Goal: Task Accomplishment & Management: Manage account settings

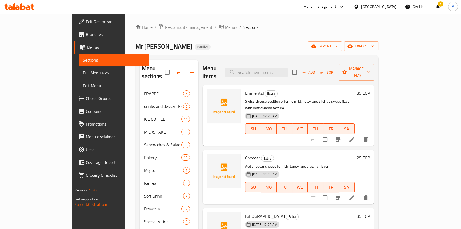
click at [234, 38] on div "Home / Restaurants management / Menus / Sections Mr Beans Inactive import expor…" at bounding box center [257, 174] width 243 height 300
click at [78, 33] on icon at bounding box center [81, 34] width 6 height 6
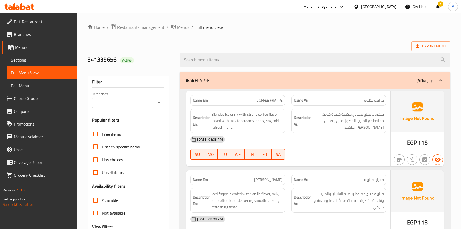
scroll to position [11245, 0]
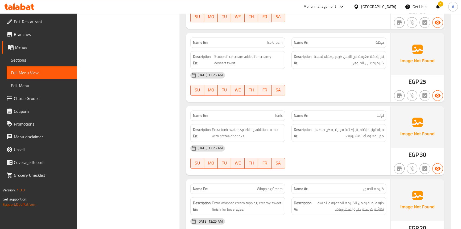
drag, startPoint x: 14, startPoint y: 60, endPoint x: 59, endPoint y: 68, distance: 45.8
click at [14, 60] on span "Sections" at bounding box center [42, 60] width 62 height 6
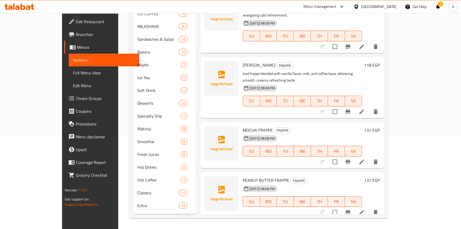
scroll to position [75, 0]
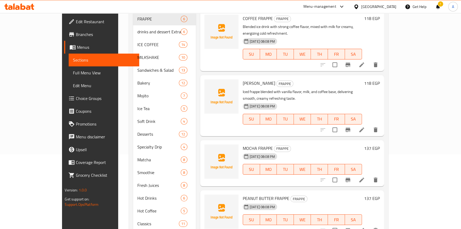
drag, startPoint x: 21, startPoint y: 71, endPoint x: 92, endPoint y: 1, distance: 100.0
click at [73, 71] on span "Full Menu View" at bounding box center [104, 73] width 62 height 6
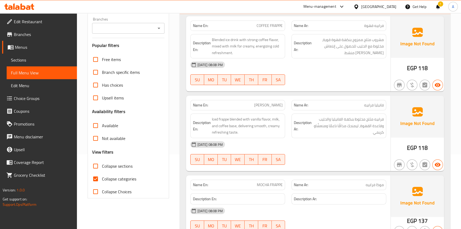
click at [98, 176] on input "Collapse categories" at bounding box center [95, 178] width 13 height 13
checkbox input "false"
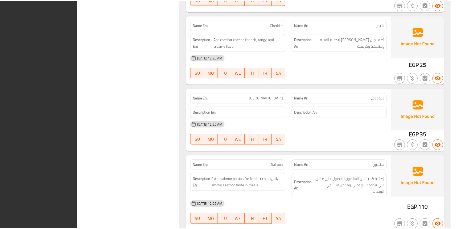
scroll to position [11203, 0]
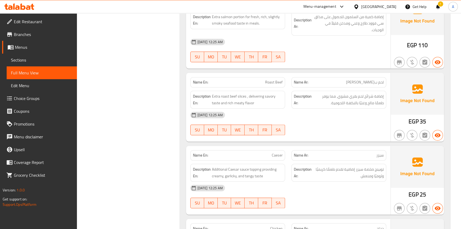
drag, startPoint x: 16, startPoint y: 59, endPoint x: 49, endPoint y: 54, distance: 33.1
click at [16, 59] on span "Sections" at bounding box center [42, 60] width 62 height 6
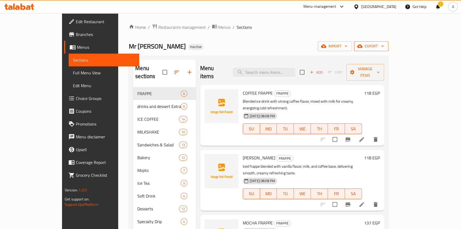
click at [384, 44] on span "export" at bounding box center [372, 46] width 26 height 7
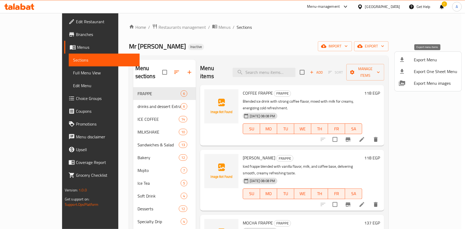
click at [415, 57] on span "Export Menu" at bounding box center [435, 59] width 43 height 6
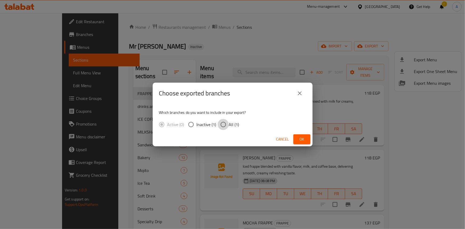
click at [226, 125] on input "All (1)" at bounding box center [223, 124] width 11 height 11
radio input "true"
click at [300, 139] on span "Ok" at bounding box center [302, 139] width 9 height 7
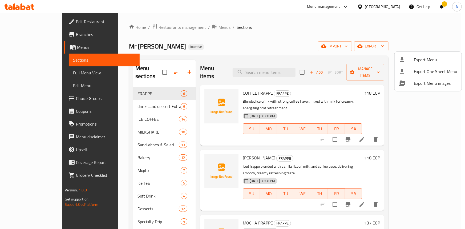
click at [393, 6] on div at bounding box center [232, 114] width 465 height 229
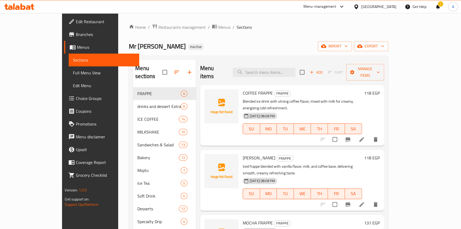
click at [393, 9] on div "Egypt" at bounding box center [379, 7] width 35 height 6
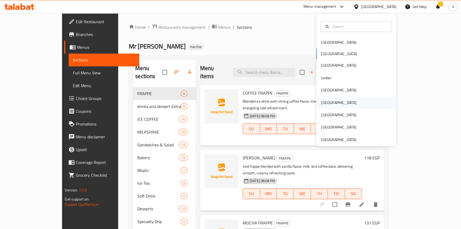
click at [333, 100] on div "Oman" at bounding box center [357, 102] width 80 height 12
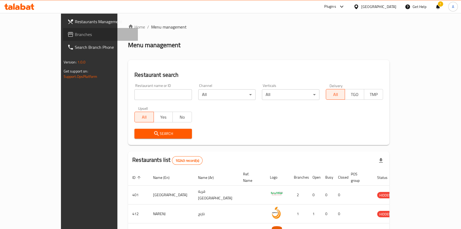
click at [75, 37] on span "Branches" at bounding box center [104, 34] width 59 height 6
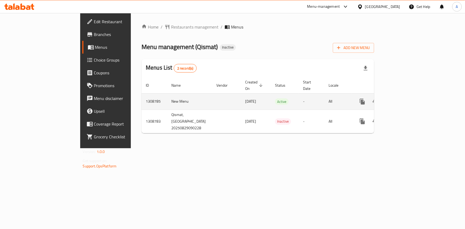
click at [407, 96] on link "enhanced table" at bounding box center [400, 101] width 13 height 13
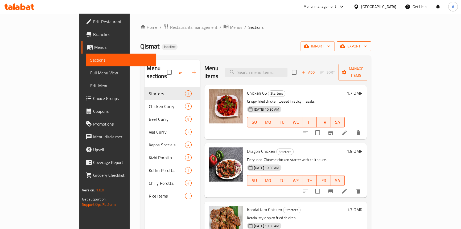
click at [367, 47] on span "export" at bounding box center [354, 46] width 26 height 7
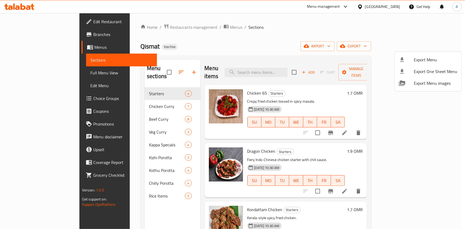
click at [427, 60] on span "Export Menu" at bounding box center [435, 59] width 43 height 6
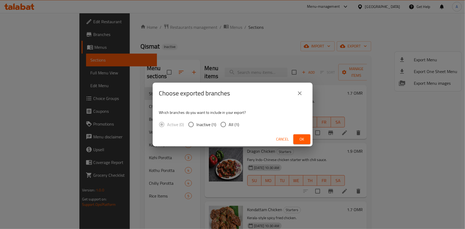
click at [222, 126] on input "All (1)" at bounding box center [223, 124] width 11 height 11
radio input "true"
click at [300, 141] on span "Ok" at bounding box center [302, 139] width 9 height 7
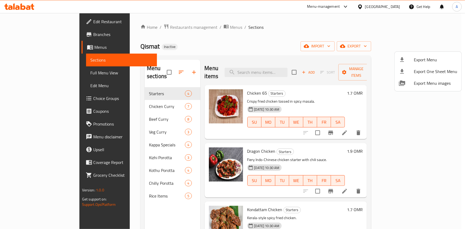
click at [302, 27] on div at bounding box center [232, 114] width 465 height 229
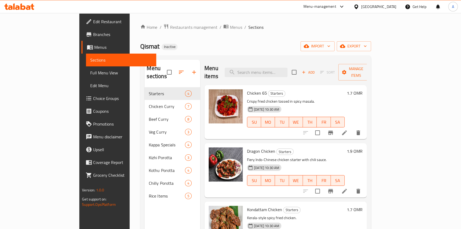
click at [142, 22] on div "Home / Restaurants management / Menus / Sections Qismat Inactive import export …" at bounding box center [256, 158] width 252 height 290
click at [170, 25] on span "Restaurants management" at bounding box center [193, 27] width 47 height 6
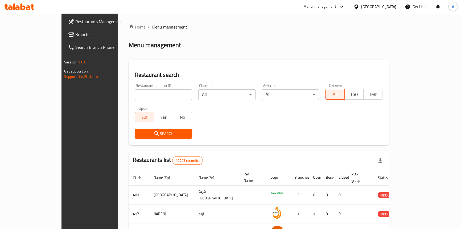
click at [68, 34] on span at bounding box center [71, 34] width 7 height 6
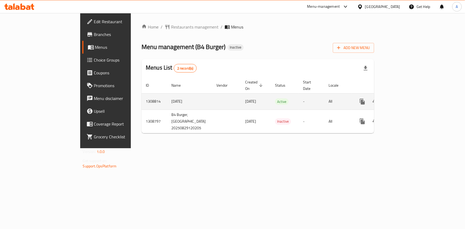
click at [404, 98] on icon "enhanced table" at bounding box center [401, 101] width 6 height 6
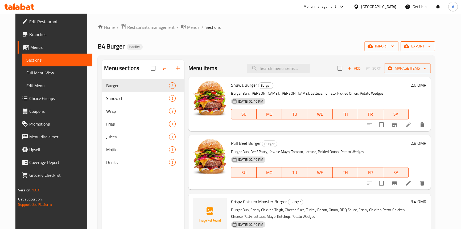
click at [431, 44] on span "export" at bounding box center [418, 46] width 26 height 7
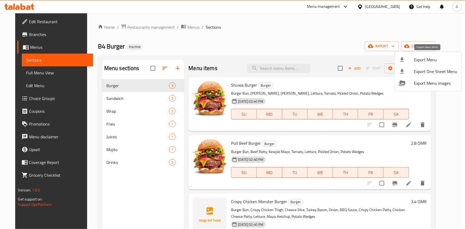
click at [426, 56] on span "Export Menu" at bounding box center [435, 59] width 43 height 6
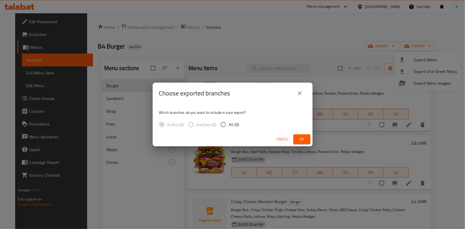
click at [226, 126] on input "All (0)" at bounding box center [223, 124] width 11 height 11
radio input "true"
click at [301, 141] on span "Ok" at bounding box center [302, 139] width 9 height 7
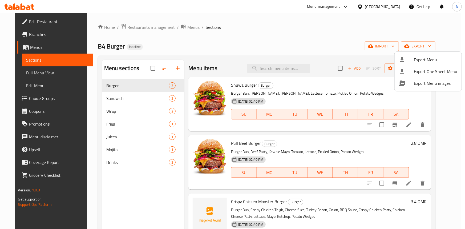
click at [30, 75] on div at bounding box center [232, 114] width 465 height 229
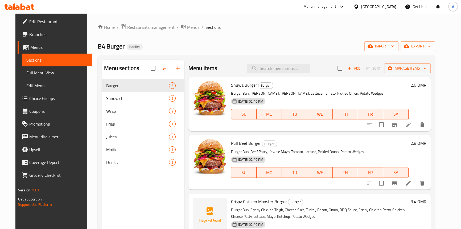
click at [26, 75] on span "Full Menu View" at bounding box center [57, 73] width 62 height 6
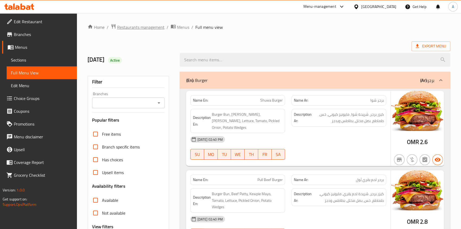
click at [136, 25] on span "Restaurants management" at bounding box center [140, 27] width 47 height 6
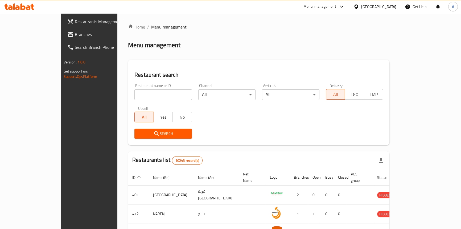
drag, startPoint x: 18, startPoint y: 35, endPoint x: 18, endPoint y: 29, distance: 6.4
click at [75, 35] on span "Branches" at bounding box center [104, 34] width 59 height 6
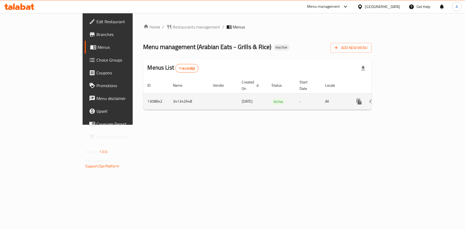
click at [401, 98] on icon "enhanced table" at bounding box center [397, 101] width 6 height 6
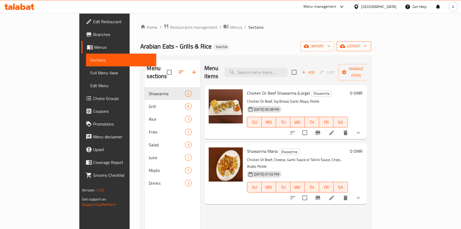
click at [367, 47] on span "export" at bounding box center [354, 46] width 26 height 7
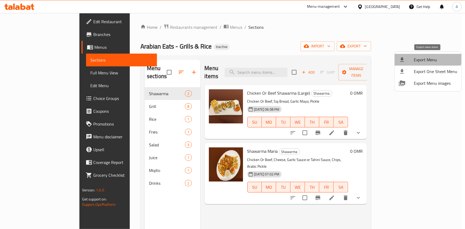
click at [424, 55] on li "Export Menu" at bounding box center [428, 60] width 67 height 12
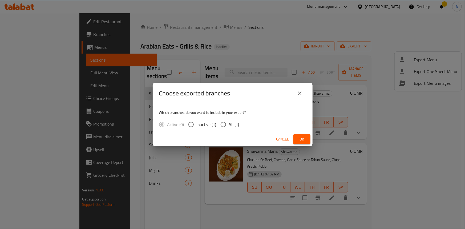
click at [227, 124] on input "All (1)" at bounding box center [223, 124] width 11 height 11
radio input "true"
click at [301, 141] on span "Ok" at bounding box center [302, 139] width 9 height 7
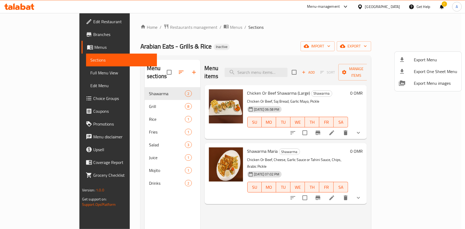
click at [36, 72] on div at bounding box center [232, 114] width 465 height 229
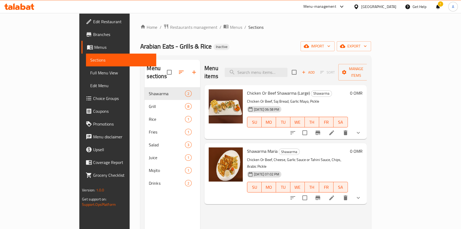
click at [90, 75] on span "Full Menu View" at bounding box center [121, 73] width 62 height 6
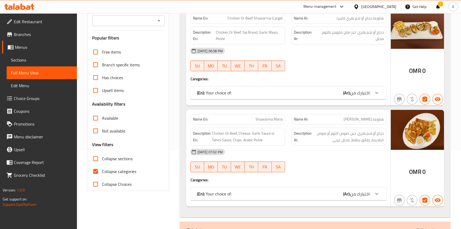
scroll to position [97, 0]
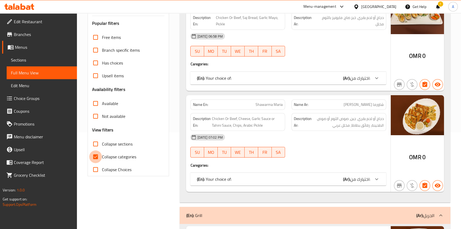
click at [94, 155] on input "Collapse categories" at bounding box center [95, 156] width 13 height 13
checkbox input "false"
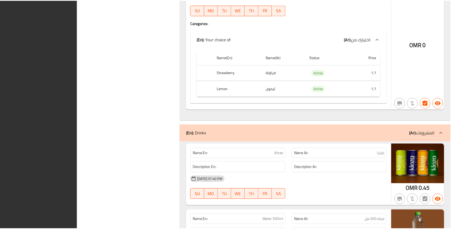
scroll to position [1975, 0]
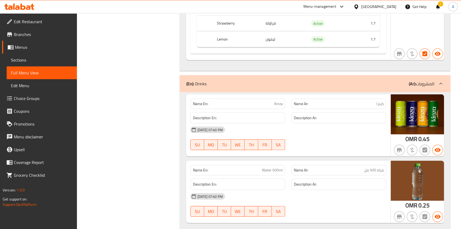
click at [25, 19] on span "Edit Restaurant" at bounding box center [43, 21] width 59 height 6
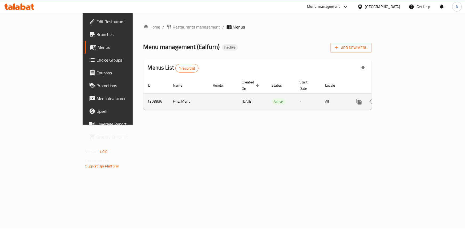
click at [404, 96] on link "enhanced table" at bounding box center [397, 101] width 13 height 13
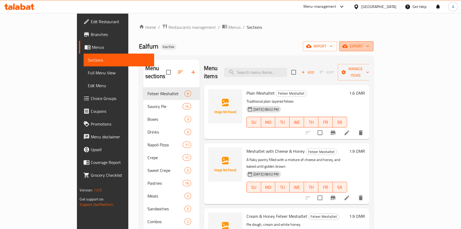
click at [370, 47] on span "export" at bounding box center [357, 46] width 26 height 7
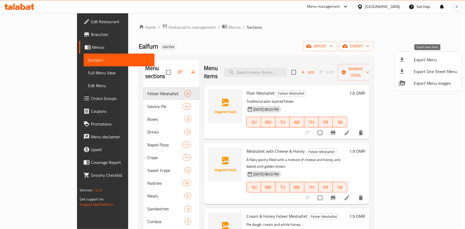
click at [427, 59] on span "Export Menu" at bounding box center [435, 59] width 43 height 6
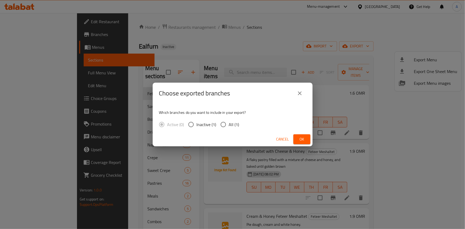
drag, startPoint x: 222, startPoint y: 126, endPoint x: 242, endPoint y: 140, distance: 24.7
click at [222, 126] on input "All (1)" at bounding box center [223, 124] width 11 height 11
radio input "true"
drag, startPoint x: 300, startPoint y: 139, endPoint x: 339, endPoint y: 41, distance: 105.0
click at [300, 138] on span "Ok" at bounding box center [302, 139] width 9 height 7
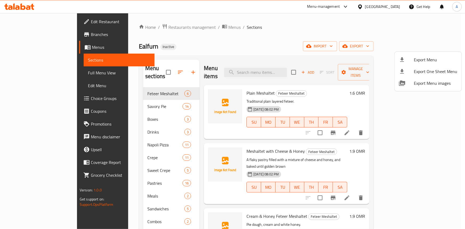
click at [102, 100] on div at bounding box center [232, 114] width 465 height 229
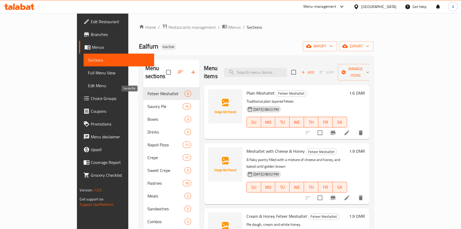
click at [148, 103] on span "Savory Pie" at bounding box center [165, 106] width 35 height 6
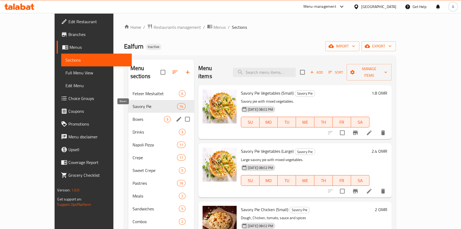
click at [133, 116] on span "Boxes" at bounding box center [148, 119] width 31 height 6
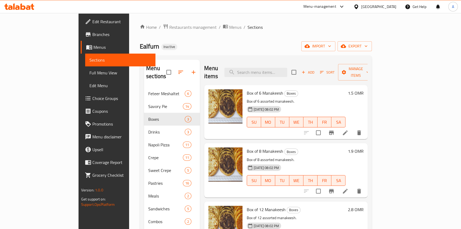
click at [312, 28] on ol "Home / Restaurants management / Menus / Sections" at bounding box center [256, 27] width 232 height 7
click at [388, 5] on div "Oman" at bounding box center [379, 7] width 35 height 6
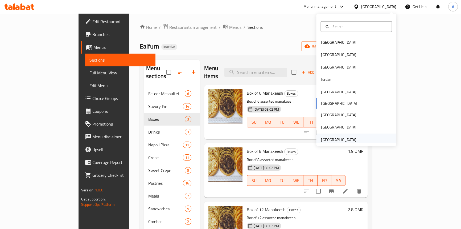
click at [346, 140] on div "[GEOGRAPHIC_DATA]" at bounding box center [338, 140] width 35 height 6
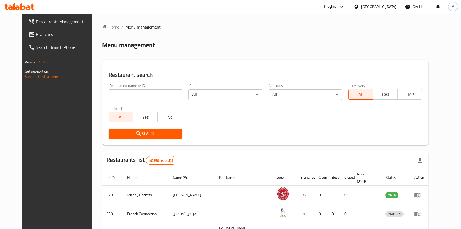
drag, startPoint x: 206, startPoint y: 46, endPoint x: 18, endPoint y: 46, distance: 187.6
click at [205, 46] on div "Menu management" at bounding box center [265, 45] width 327 height 9
click at [28, 38] on link "Branches" at bounding box center [61, 34] width 75 height 13
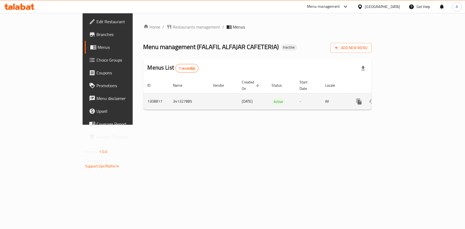
click at [401, 98] on icon "enhanced table" at bounding box center [397, 101] width 6 height 6
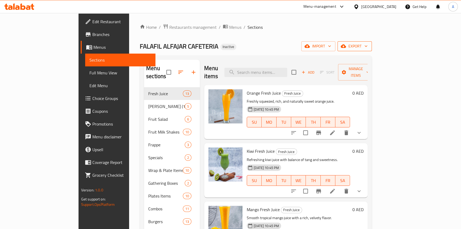
click at [368, 48] on span "export" at bounding box center [355, 46] width 26 height 7
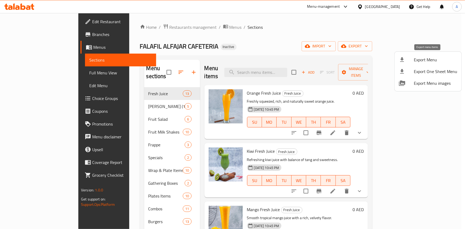
click at [420, 57] on span "Export Menu" at bounding box center [435, 59] width 43 height 6
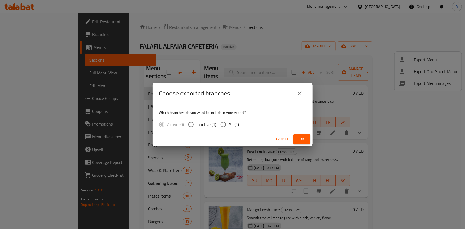
click at [229, 123] on span "All (1)" at bounding box center [234, 124] width 10 height 6
click at [228, 123] on input "All (1)" at bounding box center [223, 124] width 11 height 11
radio input "true"
click at [309, 137] on button "Ok" at bounding box center [301, 139] width 17 height 10
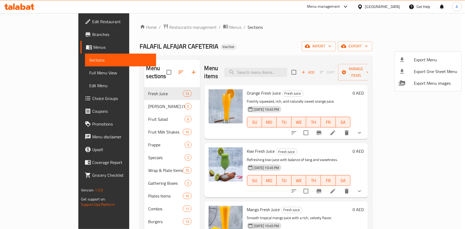
click at [262, 67] on div at bounding box center [232, 114] width 465 height 229
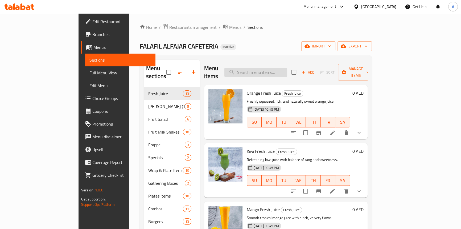
click at [279, 71] on input "search" at bounding box center [256, 72] width 63 height 9
paste input "Karak Tea"
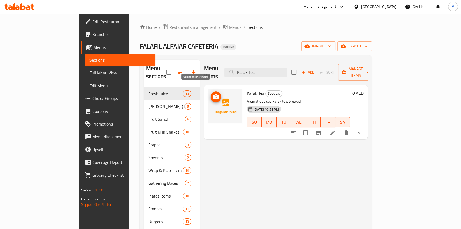
click at [213, 94] on icon "upload picture" at bounding box center [216, 97] width 6 height 6
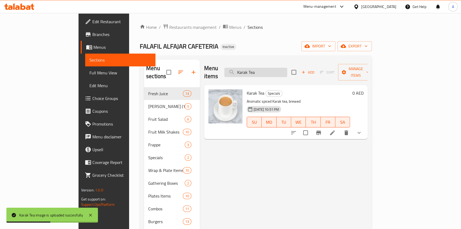
click at [284, 68] on input "Karak Tea" at bounding box center [256, 72] width 63 height 9
paste input "Apple Fresh Juice"
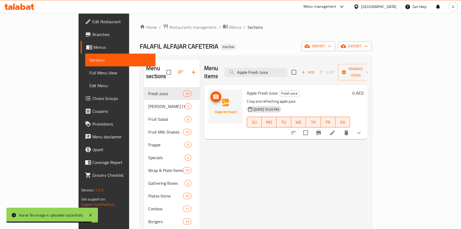
type input "Apple Fresh Juice"
click at [213, 94] on icon "upload picture" at bounding box center [215, 96] width 5 height 5
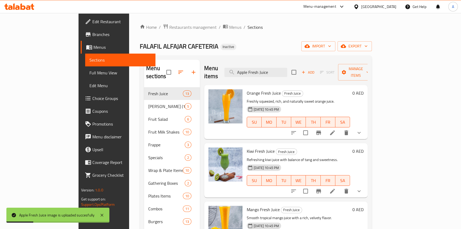
click at [238, 28] on ol "Home / Restaurants management / Menus / Sections" at bounding box center [256, 27] width 232 height 7
click at [247, 37] on div "Home / Restaurants management / Menus / Sections FALAFIL ALFAJAR CAFETERIA Inac…" at bounding box center [256, 158] width 232 height 269
click at [92, 23] on span "Edit Restaurant" at bounding box center [121, 21] width 59 height 6
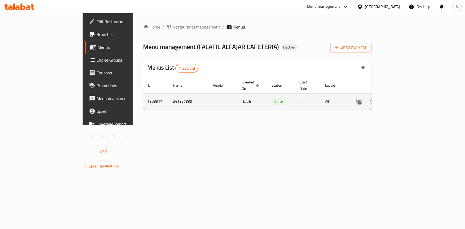
click at [401, 98] on icon "enhanced table" at bounding box center [397, 101] width 6 height 6
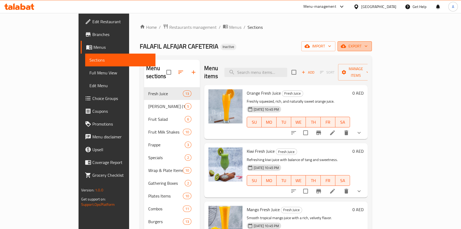
click at [368, 47] on span "export" at bounding box center [355, 46] width 26 height 7
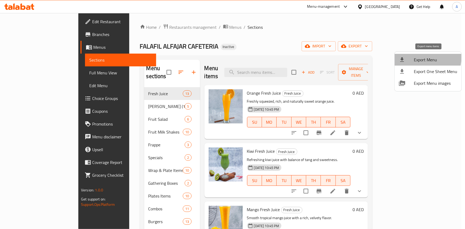
click at [421, 58] on span "Export Menu" at bounding box center [435, 59] width 43 height 6
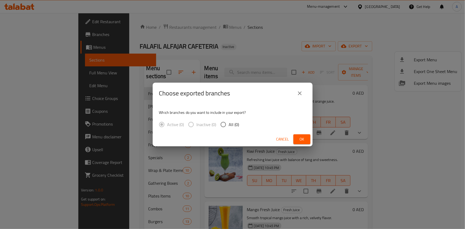
click at [229, 123] on span "All (0)" at bounding box center [234, 124] width 10 height 6
click at [228, 123] on input "All (0)" at bounding box center [223, 124] width 11 height 11
radio input "true"
click at [304, 142] on span "Ok" at bounding box center [302, 139] width 9 height 7
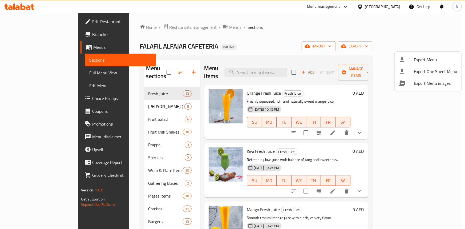
click at [152, 30] on div at bounding box center [232, 114] width 465 height 229
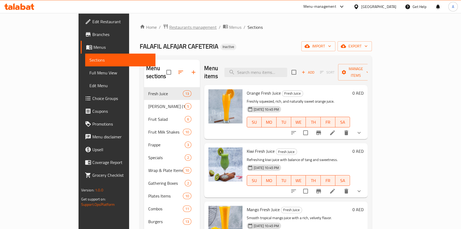
click at [169, 29] on span "Restaurants management" at bounding box center [192, 27] width 47 height 6
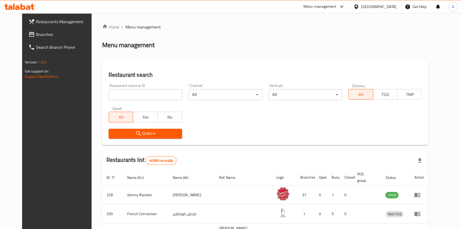
click at [36, 34] on span "Branches" at bounding box center [65, 34] width 59 height 6
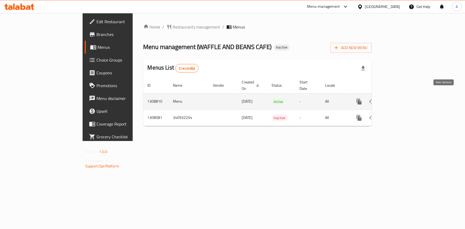
click at [401, 98] on icon "enhanced table" at bounding box center [397, 101] width 6 height 6
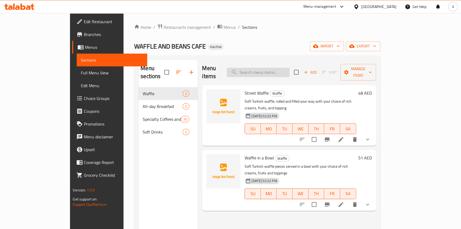
click at [279, 68] on input "search" at bounding box center [258, 72] width 63 height 9
paste input "Americano"
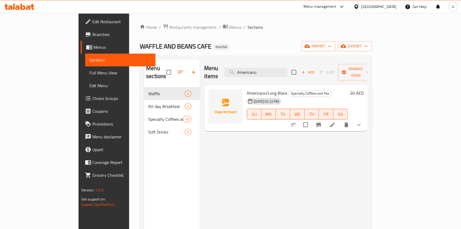
type input "Americano"
click at [340, 120] on li at bounding box center [332, 125] width 15 height 10
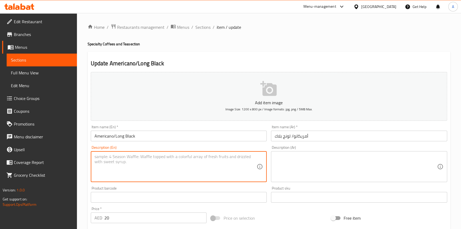
click at [132, 161] on textarea at bounding box center [176, 166] width 163 height 25
paste textarea "simple yet bold drink of espresso shots topped with hot water."
click at [117, 156] on textarea "simple yet bold drink of espresso shots topped with hot water." at bounding box center [176, 166] width 163 height 25
click at [122, 166] on textarea "simple yet bold drink of espresso shots topped with hot water." at bounding box center [176, 166] width 163 height 25
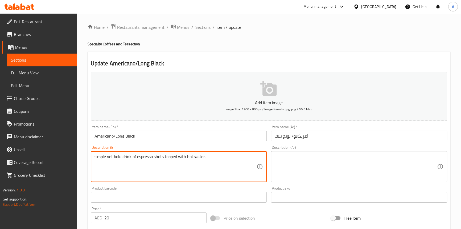
drag, startPoint x: 120, startPoint y: 155, endPoint x: 87, endPoint y: 153, distance: 33.1
click at [89, 153] on div "Description (En) simple yet bold drink of espresso shots topped with hot water.…" at bounding box center [179, 163] width 181 height 41
click at [128, 156] on textarea "drink of espresso shots topped with hot water." at bounding box center [176, 166] width 163 height 25
click at [168, 154] on textarea "drink of espresso shots topped with hot water." at bounding box center [176, 166] width 163 height 25
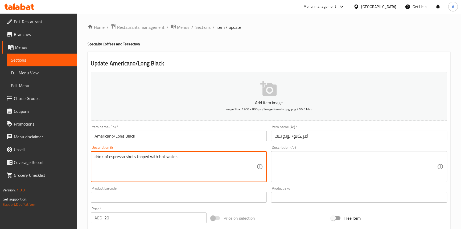
click at [168, 154] on textarea "drink of espresso shots topped with hot water." at bounding box center [176, 166] width 163 height 25
type textarea "drink of espresso shots topped with hot water."
click at [294, 165] on textarea at bounding box center [356, 166] width 163 height 25
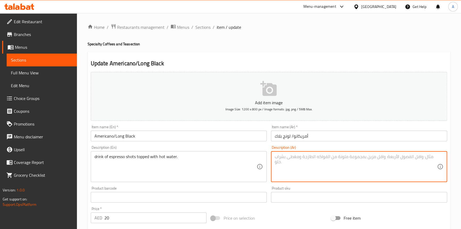
paste textarea "مشروب من جرعات الإسبريسو مع الماء الساخن."
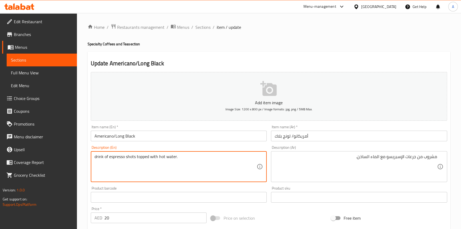
click at [111, 157] on textarea "drink of espresso shots topped with hot water." at bounding box center [176, 166] width 163 height 25
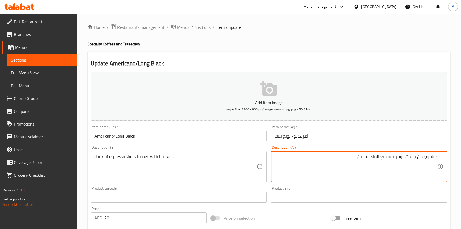
click at [401, 154] on textarea "مشروب من جرعات الإسبريسو مع الماء الساخن." at bounding box center [356, 166] width 163 height 25
click at [414, 156] on textarea "مشروب من جرعات الإسبريسو مع الماء الساخن." at bounding box center [356, 166] width 163 height 25
click at [404, 156] on textarea "مشروب من شوت الإسبريسو مع الماء الساخن." at bounding box center [356, 166] width 163 height 25
click at [391, 156] on textarea "مشروب من شوت إسبريسو مع الماء الساخن." at bounding box center [356, 166] width 163 height 25
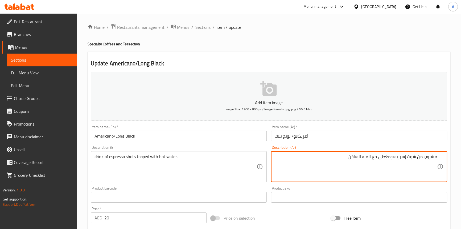
click at [366, 156] on textarea "مشروب من شوت إسبريسومغطي مع الماء الساخن." at bounding box center [356, 166] width 163 height 25
click at [391, 156] on textarea "مشروب من شوت إسبريسومغطي مع الماء الساخن." at bounding box center [356, 166] width 163 height 25
click at [373, 156] on textarea "مشروب من شوت إسبريسو مغطي مع الماء الساخن." at bounding box center [356, 166] width 163 height 25
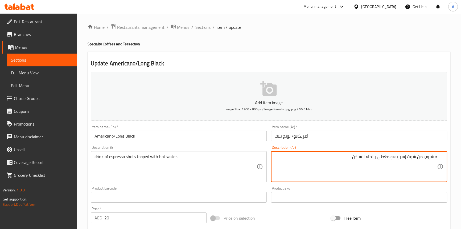
click at [370, 159] on textarea "مشروب من شوت إسبريسو مغطي بالماء الساخن." at bounding box center [356, 166] width 163 height 25
click at [346, 155] on textarea "مشروب من شوت إسبريسو مغطي بمياه ساخنة الساخن." at bounding box center [356, 166] width 163 height 25
type textarea "مشروب من شوت إسبريسو مغطي بمياه ساخنة ."
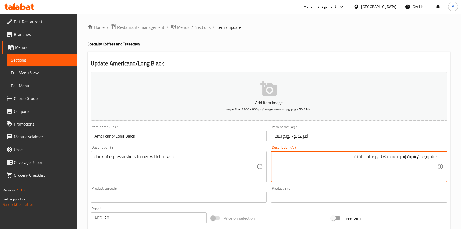
click at [328, 137] on input "أمريكانو/ لونج بلاك" at bounding box center [359, 136] width 176 height 11
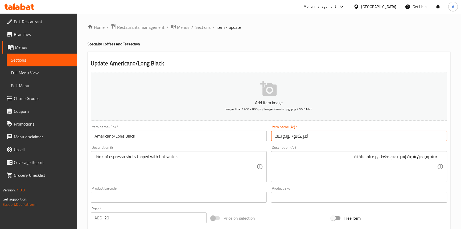
click at [204, 27] on span "Sections" at bounding box center [203, 27] width 15 height 6
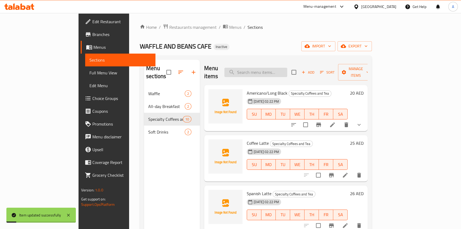
click at [271, 68] on input "search" at bounding box center [256, 72] width 63 height 9
paste input "Caffè Latte"
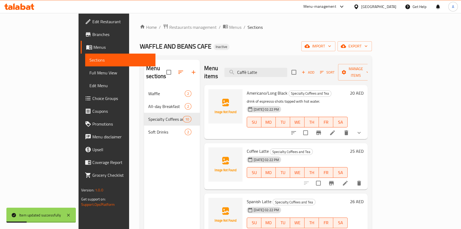
type input "Caffè Latte"
click at [320, 49] on div "WAFFLE AND BEANS CAFE Inactive import export" at bounding box center [256, 46] width 232 height 10
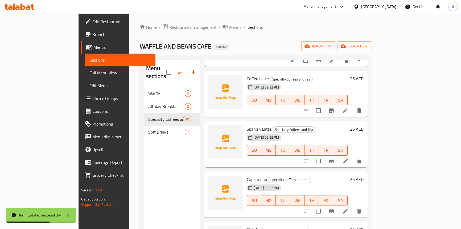
scroll to position [48, 0]
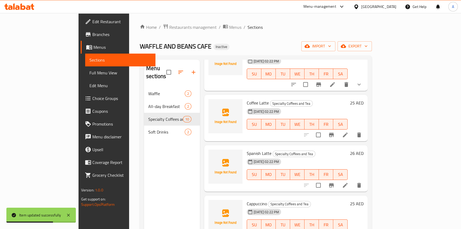
click at [353, 130] on li at bounding box center [345, 135] width 15 height 10
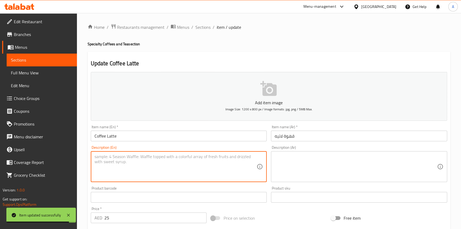
click at [118, 167] on textarea at bounding box center [176, 166] width 163 height 25
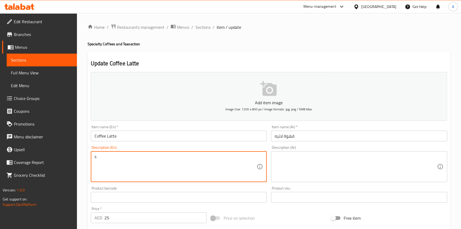
paste textarea "mooth and milky coffee with a single shot of espresso, steamed milk, and a thin…"
click at [107, 167] on textarea "smooth and milky coffee with a single shot of espresso, steamed milk, and a thi…" at bounding box center [176, 166] width 163 height 25
type textarea "smooth and milky coffee with a single shot of espresso, steamed milk, and a thi…"
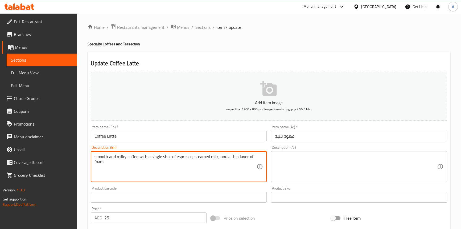
click at [324, 177] on textarea at bounding box center [356, 166] width 163 height 25
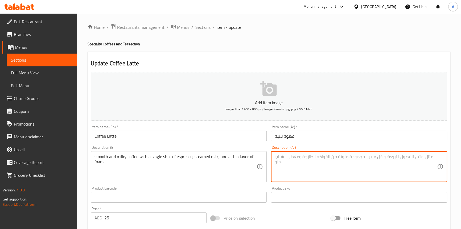
paste textarea "قهوة ناعمة وحليبية مع جرعة واحدة من الإسبريسو والحليب المبخر وطبقة رقيقة من الر…"
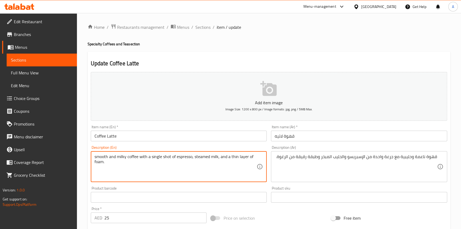
click at [109, 154] on textarea "smooth and milky coffee with a single shot of espresso, steamed milk, and a thi…" at bounding box center [176, 166] width 163 height 25
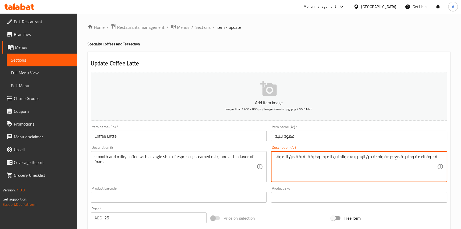
click at [407, 158] on textarea "قهوة ناعمة وحليبية مع جرعة واحدة من الإسبريسو والحليب المبخر وطبقة رقيقة من الر…" at bounding box center [356, 166] width 163 height 25
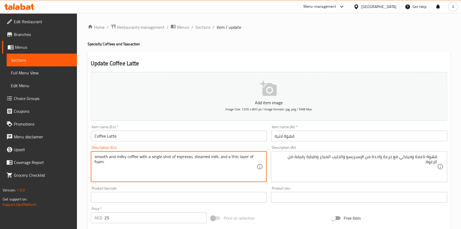
click at [141, 155] on textarea "smooth and milky coffee with a single shot of espresso, steamed milk, and a thi…" at bounding box center [176, 166] width 163 height 25
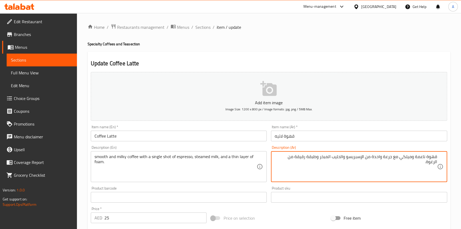
click at [392, 155] on textarea "قهوة ناعمة وميلكي مع جرعة واحدة من الإسبريسو والحليب المبخر وطبقة رقيقة من الرغ…" at bounding box center [356, 166] width 163 height 25
click at [362, 157] on textarea "قهوة ناعمة وميلكي مع شوت سينجل واحدة من الإسبريسو والحليب المبخر وطبقة رقيقة من…" at bounding box center [356, 166] width 163 height 25
type textarea "قهوة ناعمة وميلكي مع شوت سينجل من الإسبريسو والحليب المبخر وطبقة رقيقة من الرغو…"
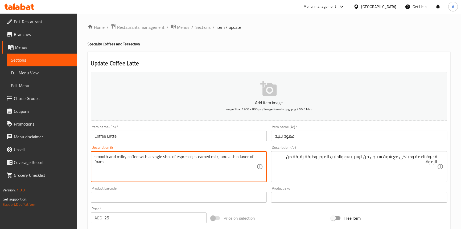
click at [242, 156] on textarea "smooth and milky coffee with a single shot of espresso, steamed milk, and a thi…" at bounding box center [176, 166] width 163 height 25
click at [232, 158] on textarea "smooth and milky coffee with a single shot of espresso, steamed milk, and a thi…" at bounding box center [176, 166] width 163 height 25
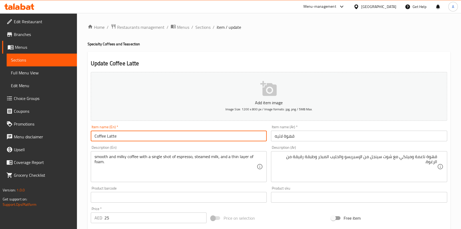
click at [142, 135] on input "Coffee Latte" at bounding box center [179, 136] width 176 height 11
click at [203, 28] on span "Sections" at bounding box center [203, 27] width 15 height 6
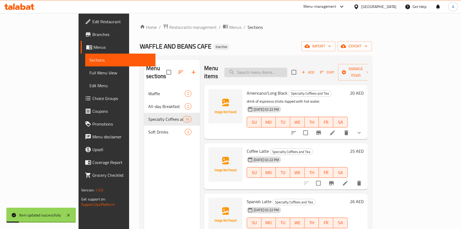
click at [268, 68] on input "search" at bounding box center [256, 72] width 63 height 9
paste input "Spanish Latte"
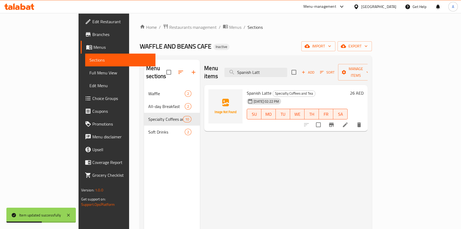
type input "Spanish Latt"
click at [353, 120] on li at bounding box center [345, 125] width 15 height 10
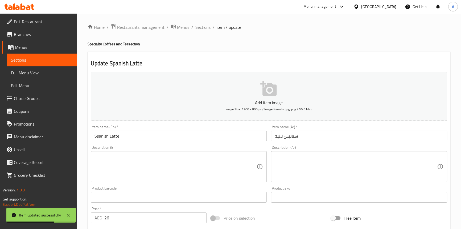
click at [147, 158] on textarea at bounding box center [176, 166] width 163 height 25
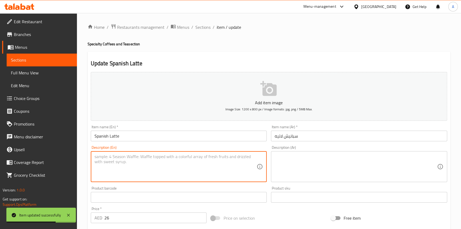
paste textarea "A creamy and sweet twist on a traditional latte, combining espresso with steame…"
type textarea "A creamy and sweet twist on a traditional latte, combining espresso with steame…"
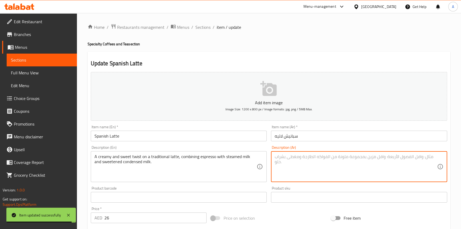
click at [295, 160] on textarea at bounding box center [356, 166] width 163 height 25
paste textarea "نكهة كريمية وحلوة على لاتيه تقليدي، تجمع بين الإسبريسو والحليب المبخر والحليب ا…"
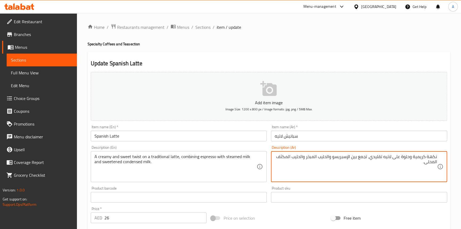
click at [434, 157] on textarea "نكهة كريمية وحلوة على لاتيه تقليدي، تجمع بين الإسبريسو والحليب المبخر والحليب ا…" at bounding box center [356, 166] width 163 height 25
click at [411, 157] on textarea "تويست كريمية وحلوة على لاتيه تقليدي، تجمع بين الإسبريسو والحليب المبخر والحليب …" at bounding box center [356, 166] width 163 height 25
click at [400, 157] on textarea "[PERSON_NAME] وحلوة على لاتيه تقليدي، تجمع بين الإسبريسو والحليب المبخر والحليب…" at bounding box center [356, 166] width 163 height 25
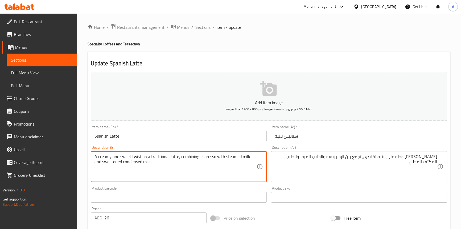
click at [145, 157] on textarea "A creamy and sweet twist on a traditional latte, combining espresso with steame…" at bounding box center [176, 166] width 163 height 25
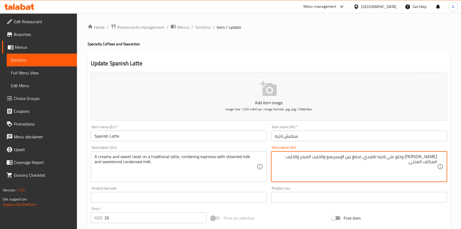
click at [365, 157] on textarea "[PERSON_NAME] وحلو على لاتيه تقليدي، تجمع بين الإسبريسو والحليب المبخر والحليب …" at bounding box center [356, 166] width 163 height 25
type textarea "[PERSON_NAME] وحلو على لاتيه تقليدي، جمع إسبريسو والحليب المبخر والحليب المكثف …"
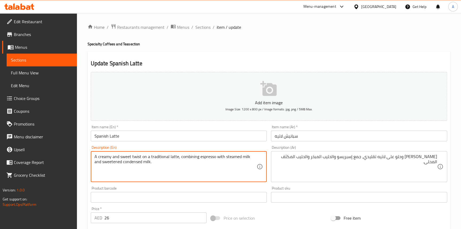
click at [365, 139] on input "سبانيش لاتيه" at bounding box center [359, 136] width 176 height 11
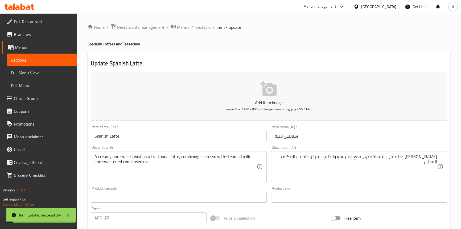
click at [205, 27] on span "Sections" at bounding box center [203, 27] width 15 height 6
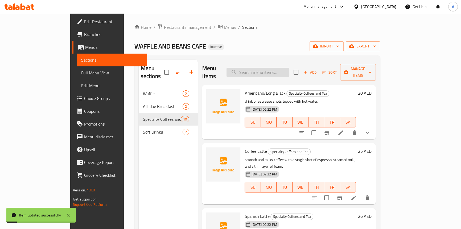
click at [268, 68] on input "search" at bounding box center [258, 72] width 63 height 9
paste input "Cappuccino"
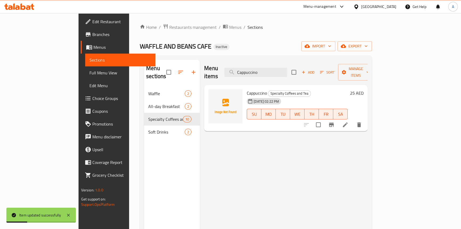
type input "Cappuccino"
click at [349, 121] on icon at bounding box center [345, 124] width 6 height 6
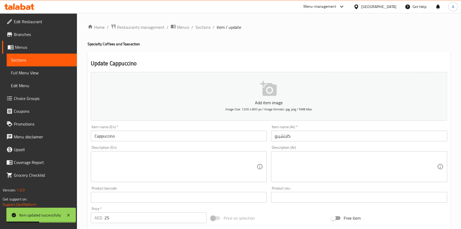
click at [124, 163] on textarea at bounding box center [176, 166] width 163 height 25
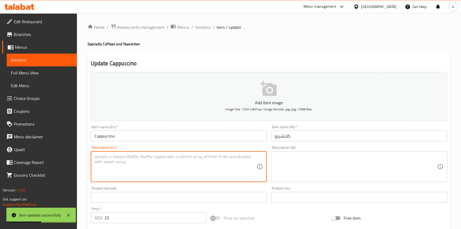
paste textarea "A classic favorite with equal parts espresso, steamed milk, and a thick, airy l…"
type textarea "A classic favorite with equal parts espresso, steamed milk, and a thick, airy l…"
click at [309, 169] on textarea at bounding box center [356, 166] width 163 height 25
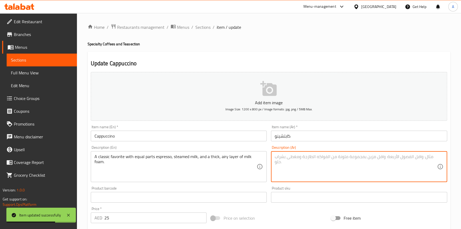
paste textarea "مشروب كلاسيكي مفضل يحتوي على أجزاء متساوية من الإسبريسو والحليب المبخر وطبقة سم…"
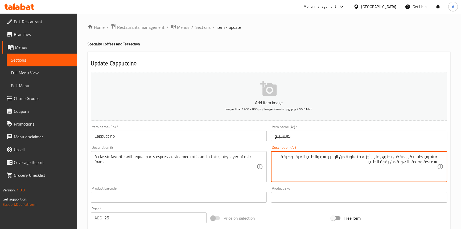
type textarea "مشروب كلاسيكي مفضل يحتوي على أجزاء متساوية من الإسبريسو والحليب المبخر وطبقة سم…"
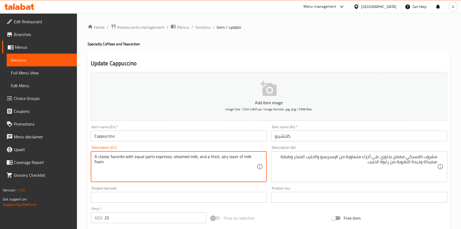
click at [114, 155] on textarea "A classic favorite with equal parts espresso, steamed milk, and a thick, airy l…" at bounding box center [176, 166] width 163 height 25
type textarea "A classic with equal parts espresso, steamed milk, and a thick, airy layer of m…"
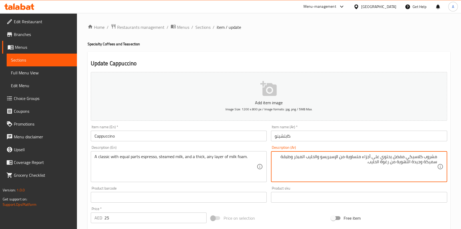
click at [427, 157] on textarea "مشروب كلاسيكي مفضل يحتوي على أجزاء متساوية من الإسبريسو والحليب المبخر وطبقة سم…" at bounding box center [356, 166] width 163 height 25
click at [397, 157] on textarea "مشروب كلاسيكي مفضل يحتوي على أجزاء متساوية من الإسبريسو والحليب المبخر وطبقة سم…" at bounding box center [356, 166] width 163 height 25
click at [432, 159] on textarea "مشروب كلاسيكي يحتوي على أجزاء متساوية من الإسبريسو والحليب المبخر وطبقة سميكة و…" at bounding box center [356, 166] width 163 height 25
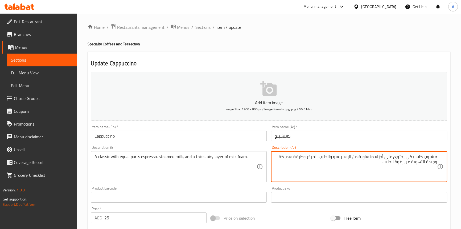
click at [432, 159] on textarea "مشروب كلاسيكي يحتوي على أجزاء متساوية من الإسبريسو والحليب المبخر وطبقة سميكة و…" at bounding box center [356, 166] width 163 height 25
click at [415, 158] on textarea "كلاسيكي يحتوي على أجزاء متساوية من الإسبريسو والحليب المبخر وطبقة سميكة وجيدة ا…" at bounding box center [356, 166] width 163 height 25
click at [410, 158] on textarea "كلاسيكي مع على أجزاء متساوية من الإسبريسو والحليب المبخر وطبقة سميكة وجيدة الته…" at bounding box center [356, 166] width 163 height 25
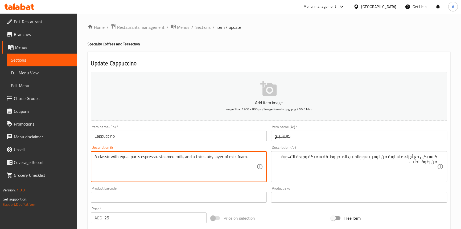
click at [145, 159] on textarea "A classic with equal parts espresso, steamed milk, and a thick, airy layer of m…" at bounding box center [176, 166] width 163 height 25
click at [218, 157] on textarea "A classic with equal parts espresso, steamed milk, and a thick, airy layer of m…" at bounding box center [176, 166] width 163 height 25
click at [198, 155] on textarea "A classic with equal parts espresso, steamed milk, and a thick, airy layer of m…" at bounding box center [176, 166] width 163 height 25
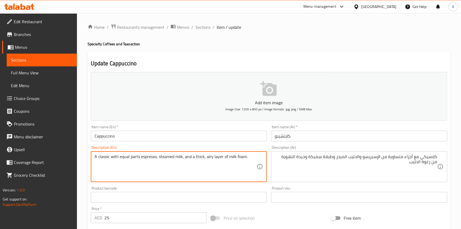
click at [218, 156] on textarea "A classic with equal parts espresso, steamed milk, and a thick, airy layer of m…" at bounding box center [176, 166] width 163 height 25
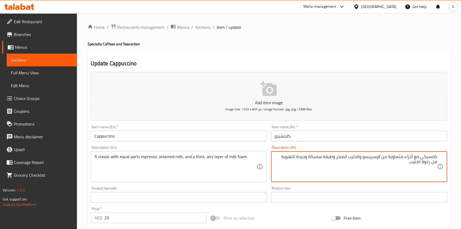
drag, startPoint x: 305, startPoint y: 156, endPoint x: 283, endPoint y: 156, distance: 22.6
type textarea "كلاسيكي مع أجزاء متساوية من الإسبريسو والحليب المبخر وطبقة سميكة وهوائية من رغو…"
click at [312, 136] on input "كابتشينو" at bounding box center [359, 136] width 176 height 11
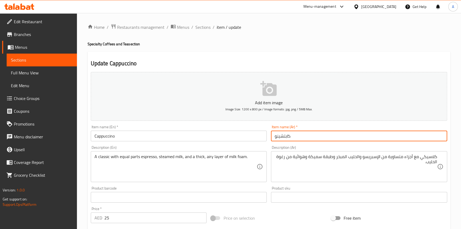
click at [207, 27] on span "Sections" at bounding box center [203, 27] width 15 height 6
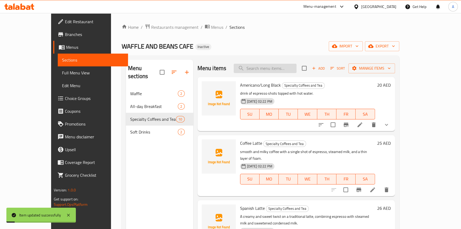
click at [257, 68] on input "search" at bounding box center [265, 68] width 63 height 9
paste input "Flat White"
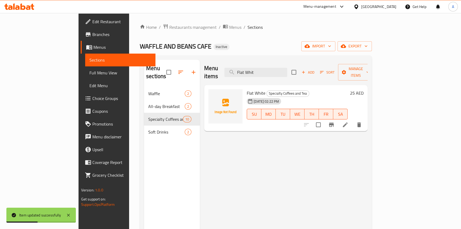
type input "Flat Whit"
click at [353, 120] on li at bounding box center [345, 125] width 15 height 10
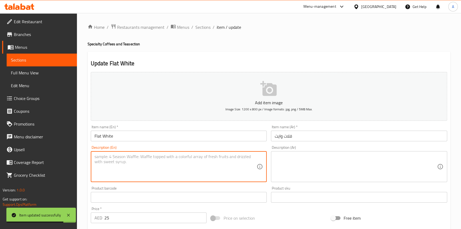
click at [121, 159] on textarea at bounding box center [176, 166] width 163 height 25
paste textarea "strong, velvety coffee with two shots of espresso and finely steamed milk"
type textarea "strong, velvety coffee with two shots of espresso and finely steamed milk"
click at [300, 165] on textarea at bounding box center [356, 166] width 163 height 25
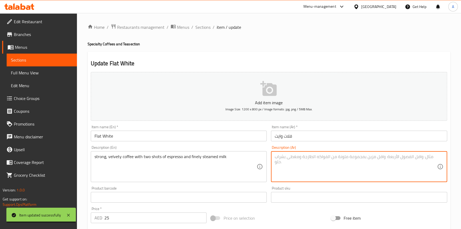
paste textarea "قهوة قوية مخملية مع جرعتين من الإسبريسو والحليب المبخر ناعماً"
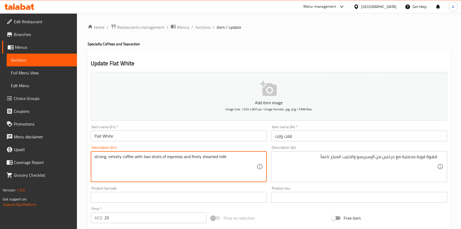
click at [127, 160] on textarea "strong, velvety coffee with two shots of espresso and finely steamed milk" at bounding box center [176, 166] width 163 height 25
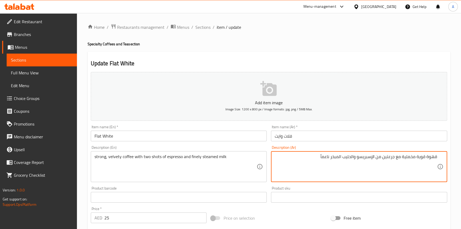
click at [407, 157] on textarea "قهوة قوية مخملية مع جرعتين من الإسبريسو والحليب المبخر ناعماً" at bounding box center [356, 166] width 163 height 25
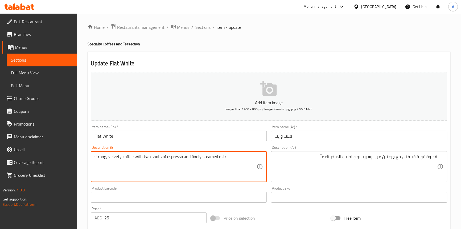
click at [149, 159] on textarea "strong, velvety coffee with two shots of espresso and finely steamed milk" at bounding box center [176, 166] width 163 height 25
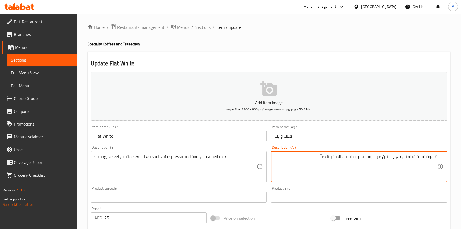
click at [388, 157] on textarea "قهوة قوية فيلفتي مع جرعتين من الإسبريسو والحليب المبخر ناعماً" at bounding box center [356, 166] width 163 height 25
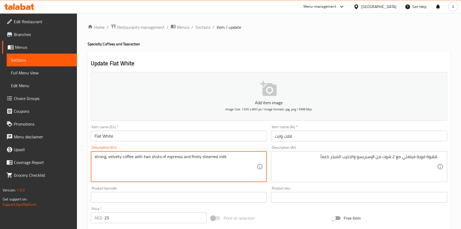
drag, startPoint x: 219, startPoint y: 157, endPoint x: 207, endPoint y: 156, distance: 12.3
click at [219, 157] on textarea "strong, velvety coffee with two shots of espresso and finely steamed milk" at bounding box center [176, 166] width 163 height 25
click at [207, 156] on textarea "strong, velvety coffee with two shots of espresso and finely steamed milk" at bounding box center [176, 166] width 163 height 25
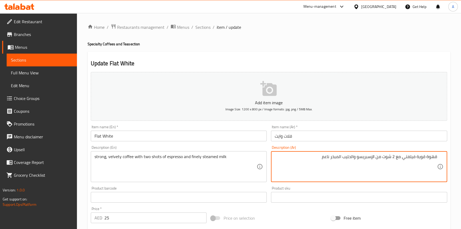
type textarea "قهوة قوية فيلفتي مع 2 شوت من الإسبريسو والحليب المبخر ناعم"
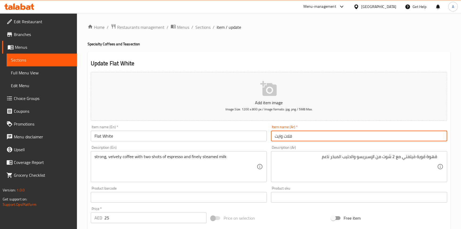
click at [343, 140] on input "فلات وايت" at bounding box center [359, 136] width 176 height 11
drag, startPoint x: 224, startPoint y: 39, endPoint x: 207, endPoint y: 32, distance: 18.3
click at [224, 39] on div "Home / Restaurants management / Menus / Sections / item / update Specialty Coff…" at bounding box center [269, 195] width 363 height 342
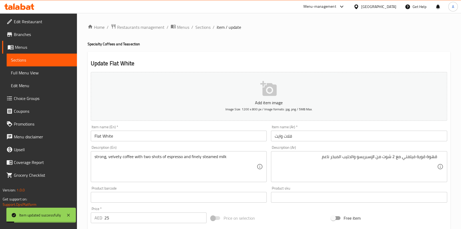
click at [201, 28] on span "Sections" at bounding box center [203, 27] width 15 height 6
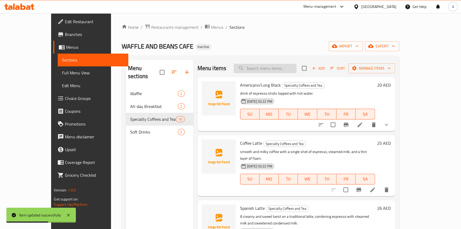
click at [269, 67] on input "search" at bounding box center [265, 68] width 63 height 9
paste input "English Breakfas"
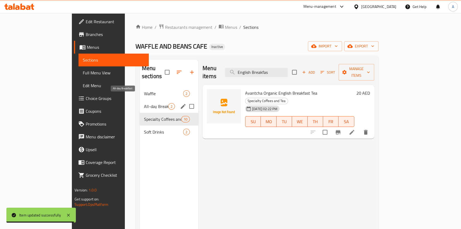
type input "English Breakfas"
click at [144, 103] on span "All-day Breakfast" at bounding box center [156, 106] width 24 height 6
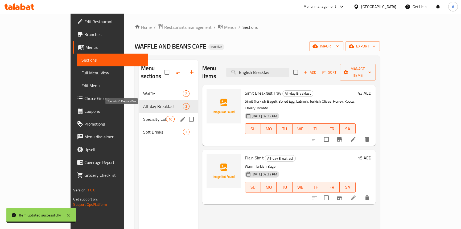
click at [143, 116] on span "Specialty Coffees and Tea" at bounding box center [154, 119] width 23 height 6
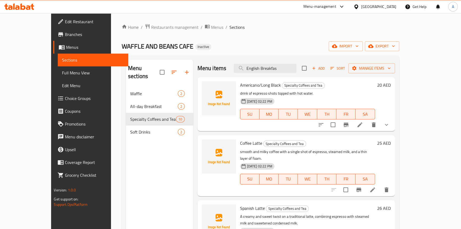
click at [313, 35] on div "Home / Restaurants management / Menus / Sections WAFFLE AND BEANS CAFE Inactive…" at bounding box center [261, 158] width 278 height 269
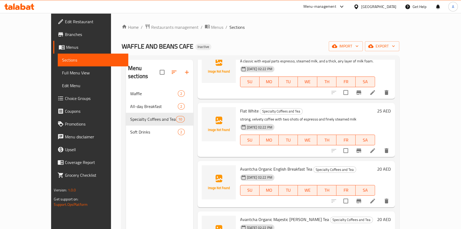
scroll to position [250, 0]
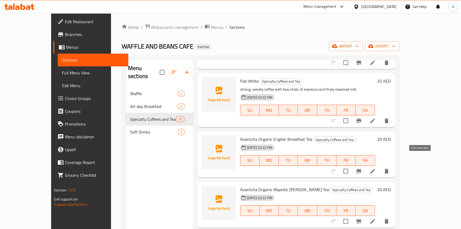
click at [376, 168] on icon at bounding box center [373, 171] width 6 height 6
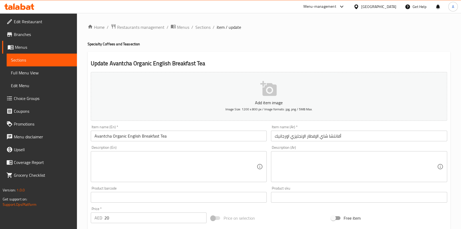
click at [129, 162] on textarea at bounding box center [176, 166] width 163 height 25
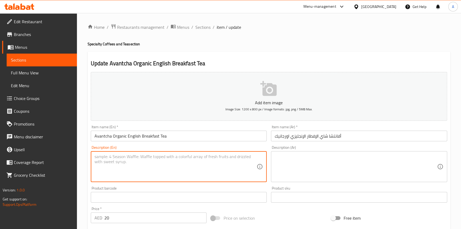
paste textarea "full-bodied and robust black tea"
type textarea "full-bodied and robust black tea"
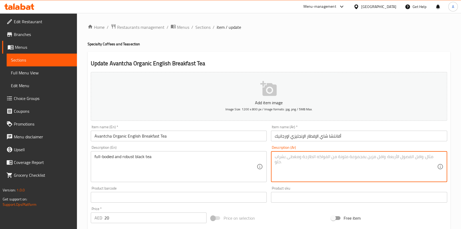
click at [294, 161] on textarea at bounding box center [356, 166] width 163 height 25
paste textarea "شاي أسود كامل الجسم وقوي"
click at [401, 155] on textarea "شاي أسود كامل الجسم وقوي" at bounding box center [356, 166] width 163 height 25
type textarea "شاي أسود كامل القوام وقوي"
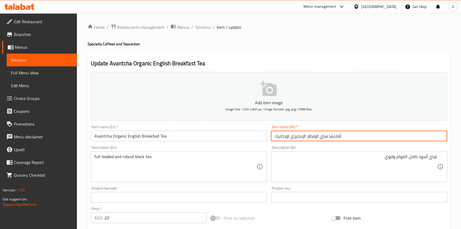
click at [350, 133] on input "أفانتشا شاي الإفطار الإنجليزي اورجانيك" at bounding box center [359, 136] width 176 height 11
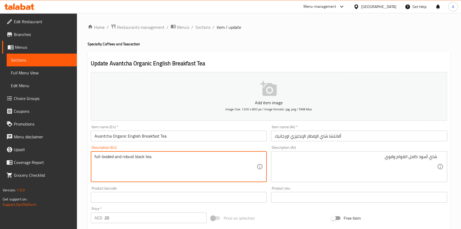
click at [128, 155] on textarea "full-bodied and robust black tea" at bounding box center [176, 166] width 163 height 25
click at [376, 144] on div "Description (Ar) شاي أسود كامل القوام وقوي Description (Ar)" at bounding box center [359, 163] width 181 height 41
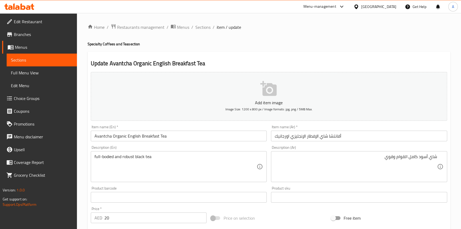
click at [364, 133] on input "أفانتشا شاي الإفطار الإنجليزي اورجانيك" at bounding box center [359, 136] width 176 height 11
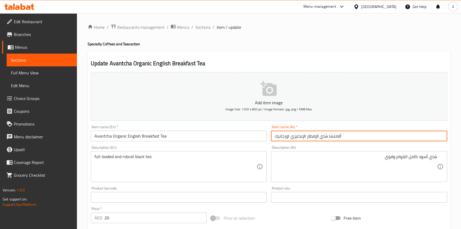
drag, startPoint x: 202, startPoint y: 28, endPoint x: 306, endPoint y: 18, distance: 103.6
click at [202, 28] on span "Sections" at bounding box center [203, 27] width 15 height 6
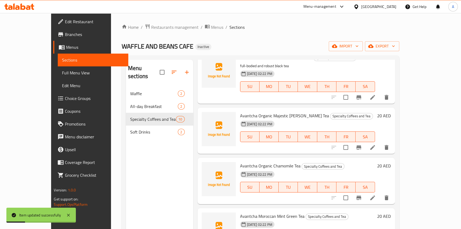
scroll to position [333, 0]
click at [376, 144] on icon at bounding box center [373, 147] width 6 height 6
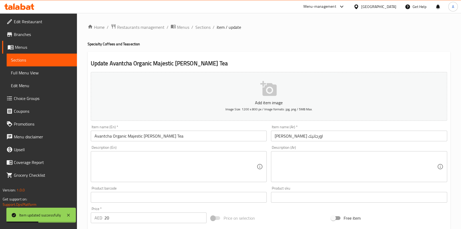
click at [99, 167] on textarea at bounding box center [176, 166] width 163 height 25
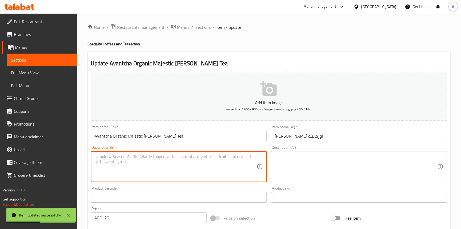
paste textarea "fragrant black tea infused with the citrusy, floral notes of bergamot."
type textarea "fragrant black tea infused with the citrusy, floral notes of bergamot."
click at [329, 157] on textarea at bounding box center [356, 166] width 163 height 25
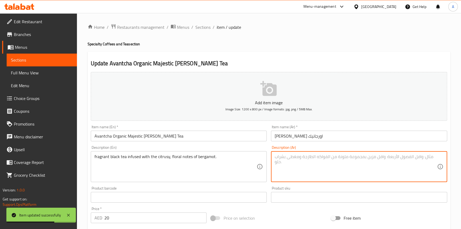
paste textarea "شاي أسود عطري ممزوج بالمكونات الحمضية والزهرية من البرغموت."
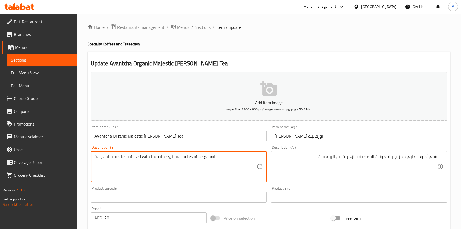
click at [143, 159] on textarea "fragrant black tea infused with the citrusy, floral notes of bergamot." at bounding box center [176, 166] width 163 height 25
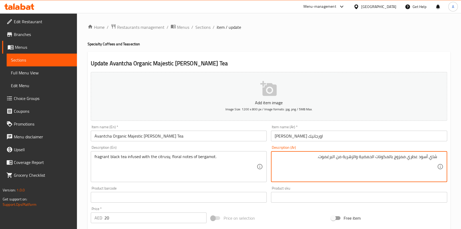
click at [401, 155] on textarea "شاي أسود عطري ممزوج بالمكونات الحمضية والزهرية من البرغموت." at bounding box center [356, 166] width 163 height 25
click at [370, 155] on textarea "شاي أسود عطري منقوع بنوتس بالمكونات الحمضية والزهرية من البرغموت." at bounding box center [356, 166] width 163 height 25
type textarea "شاي أسود عطري منقوع بنوتس الحمضية والزهرية من البرغموت."
click at [232, 141] on div "Item name (En)   * Avantcha Organic Majestic [PERSON_NAME] Tea Item name (En) *" at bounding box center [179, 133] width 181 height 21
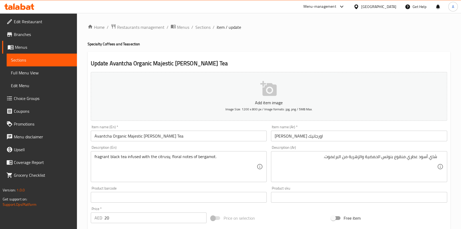
click at [229, 134] on input "Avantcha Organic Majestic [PERSON_NAME] Tea" at bounding box center [179, 136] width 176 height 11
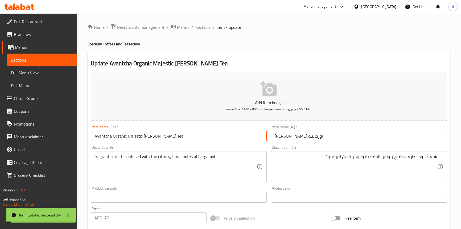
drag, startPoint x: 205, startPoint y: 27, endPoint x: 216, endPoint y: 31, distance: 11.9
click at [205, 27] on span "Sections" at bounding box center [203, 27] width 15 height 6
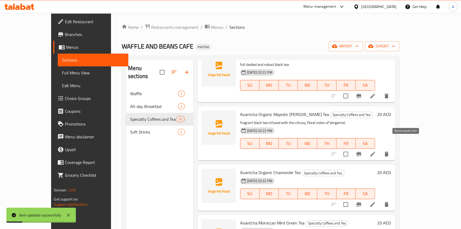
scroll to position [342, 0]
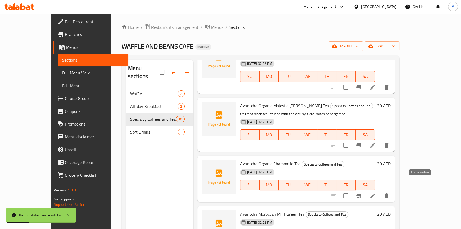
click at [376, 192] on icon at bounding box center [373, 195] width 6 height 6
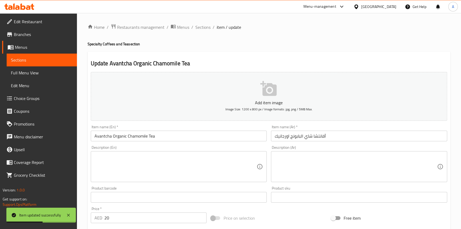
click at [125, 164] on textarea at bounding box center [176, 166] width 163 height 25
paste textarea "light and soothing herbal tea with subtle apple and floral flavor"
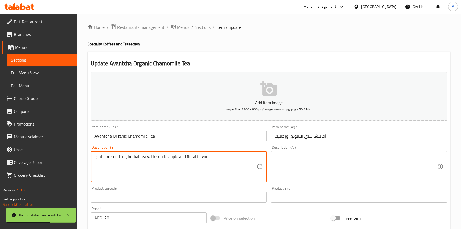
type textarea "light and soothing herbal tea with subtle apple and floral flavor"
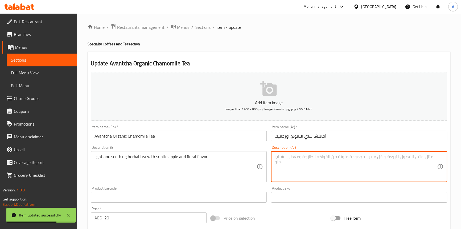
click at [308, 169] on textarea at bounding box center [356, 166] width 163 height 25
paste textarea "شاي أعشاب خفيف ومريح بنكهة التفاح والزهور الرقيقة"
click at [423, 155] on textarea "شاي أعشاب خفيف ومريح بنكهة التفاح والزهور الرقيقة" at bounding box center [356, 166] width 163 height 25
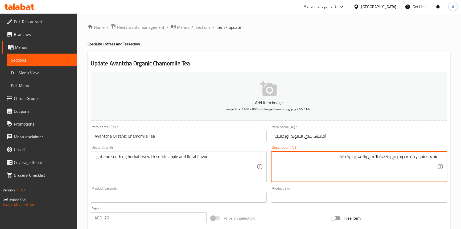
drag, startPoint x: 402, startPoint y: 156, endPoint x: 393, endPoint y: 157, distance: 8.6
click at [393, 157] on textarea "شاي عشبي خفيف ومريح بنكهة التفاح والزهور الرقيقة" at bounding box center [356, 166] width 163 height 25
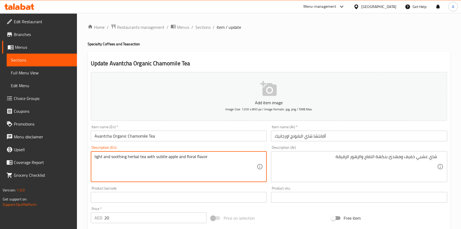
click at [144, 161] on textarea "light and soothing herbal tea with subtle apple and floral flavor" at bounding box center [176, 166] width 163 height 25
click at [170, 159] on textarea "light and soothing herbal tea with subtle apple and floral flavor" at bounding box center [176, 166] width 163 height 25
drag, startPoint x: 170, startPoint y: 159, endPoint x: 162, endPoint y: 158, distance: 7.8
click at [170, 159] on textarea "light and soothing herbal tea with subtle apple and floral flavor" at bounding box center [176, 166] width 163 height 25
click at [198, 156] on textarea "light and soothing herbal tea with subtle apple and floral flavor" at bounding box center [176, 166] width 163 height 25
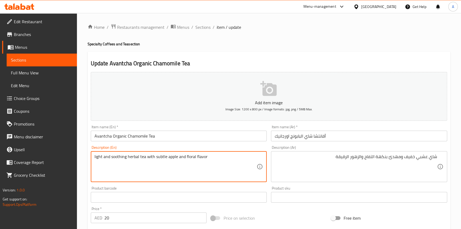
click at [198, 156] on textarea "light and soothing herbal tea with subtle apple and floral flavor" at bounding box center [176, 166] width 163 height 25
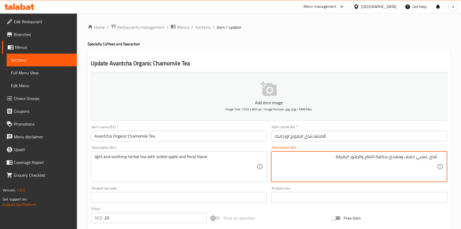
click at [344, 155] on textarea "شاي عشبي خفيف ومهدئ بنكهة التفاح والزهور الرقيقة" at bounding box center [356, 166] width 163 height 25
type textarea "شاي عشبي خفيف ومهدئ بنكهة التفاح والزهور"
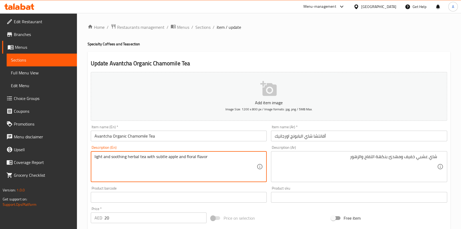
click at [163, 156] on textarea "light and soothing herbal tea with subtle apple and floral flavor" at bounding box center [176, 166] width 163 height 25
type textarea "light and soothing herbal tea with apple and floral flavor"
click at [176, 136] on input "Avantcha Organic Chamomile Tea" at bounding box center [179, 136] width 176 height 11
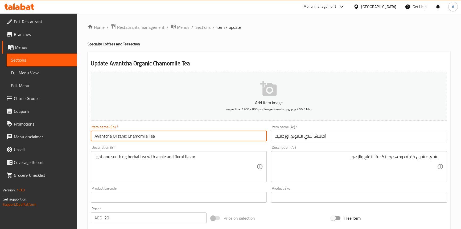
click at [203, 28] on span "Sections" at bounding box center [203, 27] width 15 height 6
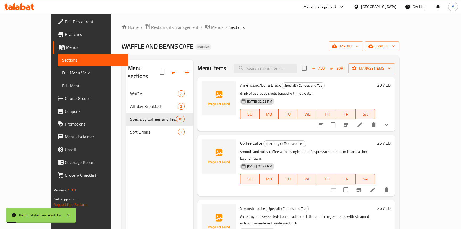
click at [278, 37] on div "Home / Restaurants management / Menus / Sections WAFFLE AND BEANS CAFE Inactive…" at bounding box center [261, 158] width 278 height 269
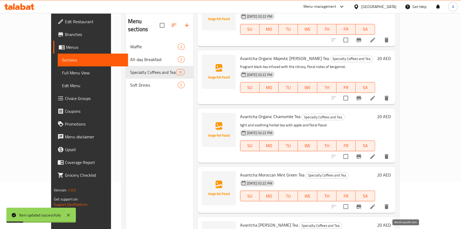
scroll to position [350, 0]
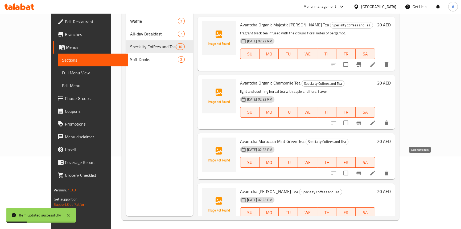
click at [376, 170] on icon at bounding box center [373, 173] width 6 height 6
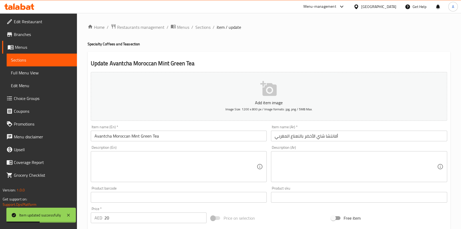
click at [130, 166] on textarea at bounding box center [176, 166] width 163 height 25
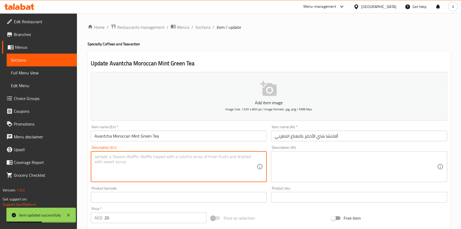
paste textarea "invigorating green tea blended with refreshing spearmint"
type textarea "invigorating green tea blended with refreshing spearmint"
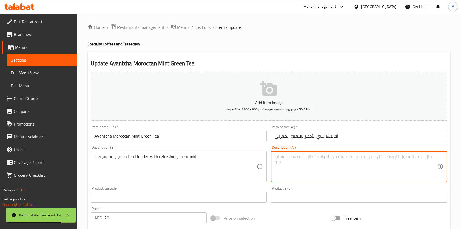
click at [303, 167] on textarea at bounding box center [356, 166] width 163 height 25
paste textarea "شاي أخضر منعش ممزوج بالنعناع المنعش"
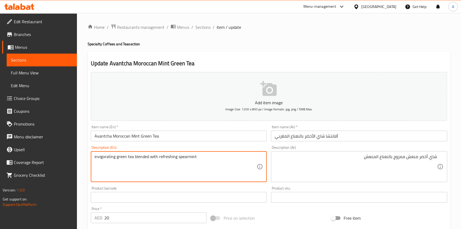
click at [103, 157] on textarea "invigorating green tea blended with refreshing spearmint" at bounding box center [176, 166] width 163 height 25
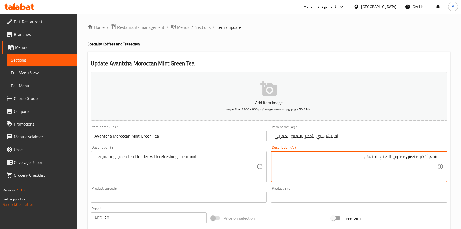
click at [415, 157] on textarea "شاي أخضر منعش ممزوج بالنعناع المنعش" at bounding box center [356, 166] width 163 height 25
type textarea "شاي أخضر ممزوج بالنعناع المنعش"
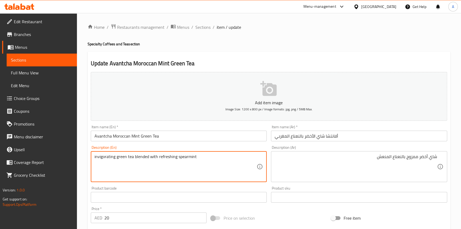
click at [105, 155] on textarea "invigorating green tea blended with refreshing spearmint" at bounding box center [176, 166] width 163 height 25
click at [124, 155] on textarea "green tea blended with refreshing spearmint" at bounding box center [176, 166] width 163 height 25
click at [131, 158] on textarea "green tea blended with refreshing spearmint" at bounding box center [176, 166] width 163 height 25
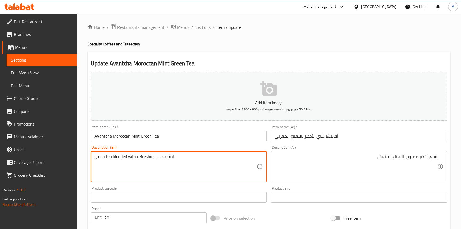
click at [172, 158] on textarea "green tea blended with refreshing spearmint" at bounding box center [176, 166] width 163 height 25
click at [110, 157] on textarea "green tea blended with refreshing spearmint" at bounding box center [176, 166] width 163 height 25
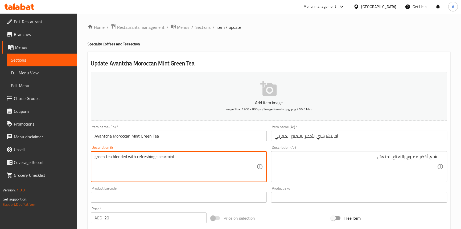
click at [102, 157] on textarea "green tea blended with refreshing spearmint" at bounding box center [176, 166] width 163 height 25
click at [119, 158] on textarea "green tea blended with refreshing spearmint" at bounding box center [176, 166] width 163 height 25
click at [127, 157] on textarea "green tea blended with refreshing spearmint" at bounding box center [176, 166] width 163 height 25
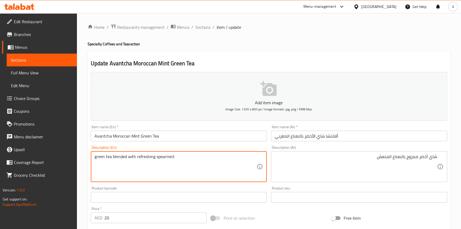
click at [127, 157] on textarea "green tea blended with refreshing spearmint" at bounding box center [176, 166] width 163 height 25
click at [127, 167] on textarea "green tea blended with refreshing spearmint" at bounding box center [176, 166] width 163 height 25
type textarea "green tea blended with refreshing spearmint"
drag, startPoint x: 372, startPoint y: 159, endPoint x: 362, endPoint y: 142, distance: 20.0
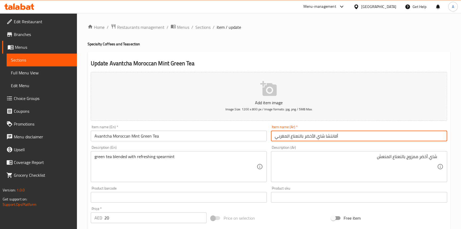
click at [362, 131] on input "أفانتشا شاي الأخضر بالنعناع المغربي" at bounding box center [359, 136] width 176 height 11
click at [171, 158] on textarea "green tea blended with refreshing spearmint" at bounding box center [176, 166] width 163 height 25
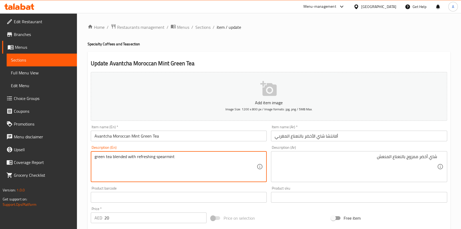
click at [184, 136] on input "Avantcha Moroccan Mint Green Tea" at bounding box center [179, 136] width 176 height 11
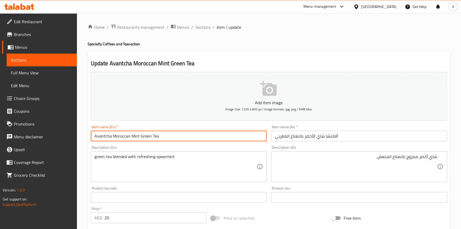
click at [208, 28] on span "Sections" at bounding box center [203, 27] width 15 height 6
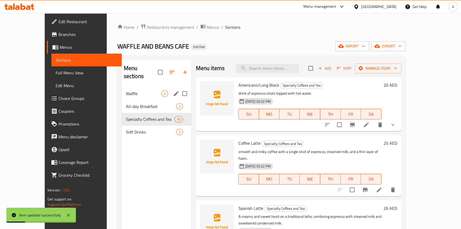
click at [122, 89] on div "Waffle 2" at bounding box center [157, 93] width 70 height 13
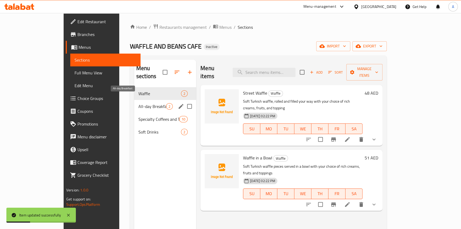
click at [139, 103] on span "All-day Breakfast" at bounding box center [153, 106] width 28 height 6
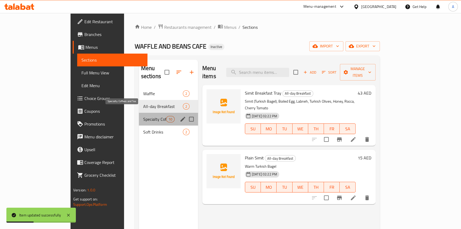
click at [143, 116] on span "Specialty Coffees and Tea" at bounding box center [154, 119] width 23 height 6
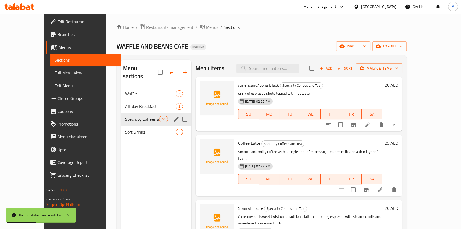
click at [121, 117] on div "Specialty Coffees and Tea 10" at bounding box center [156, 119] width 70 height 13
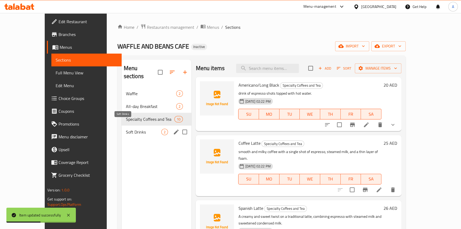
click at [126, 129] on span "Soft Drinks" at bounding box center [144, 132] width 36 height 6
